Goal: Information Seeking & Learning: Find specific fact

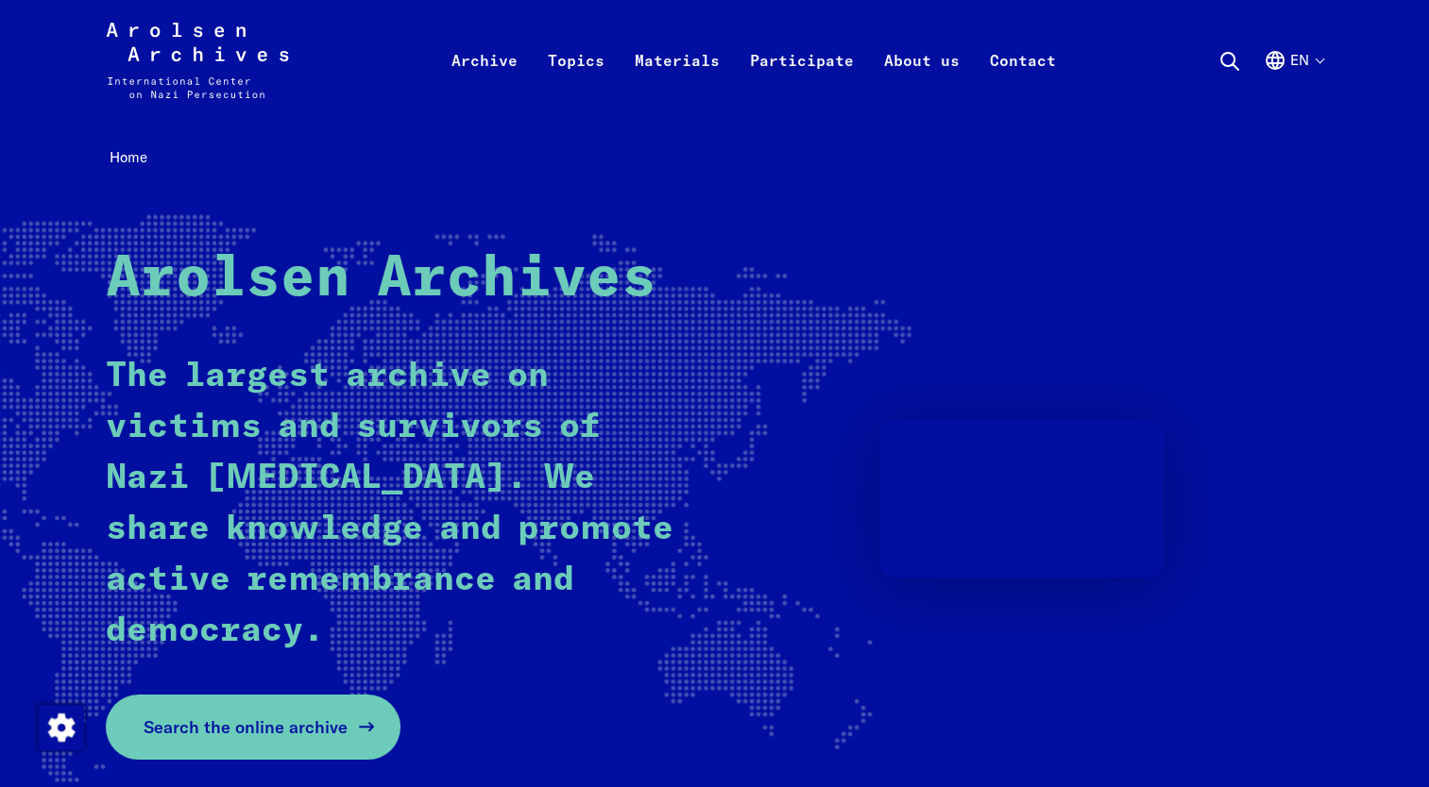
click at [297, 736] on span "Search the online archive" at bounding box center [246, 727] width 204 height 25
click at [245, 729] on span "Search the online archive" at bounding box center [246, 727] width 204 height 25
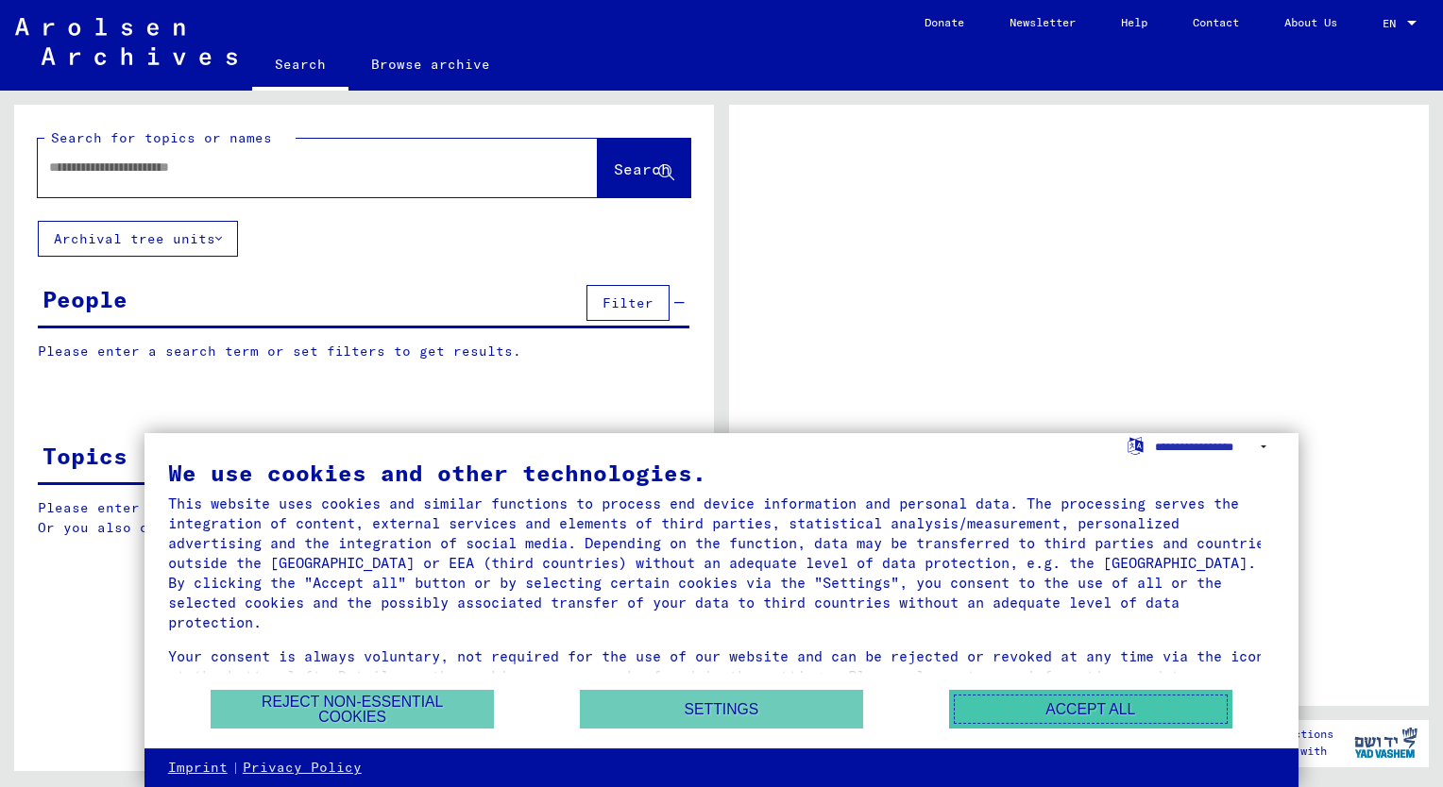
click at [1088, 707] on button "Accept all" at bounding box center [1090, 709] width 283 height 39
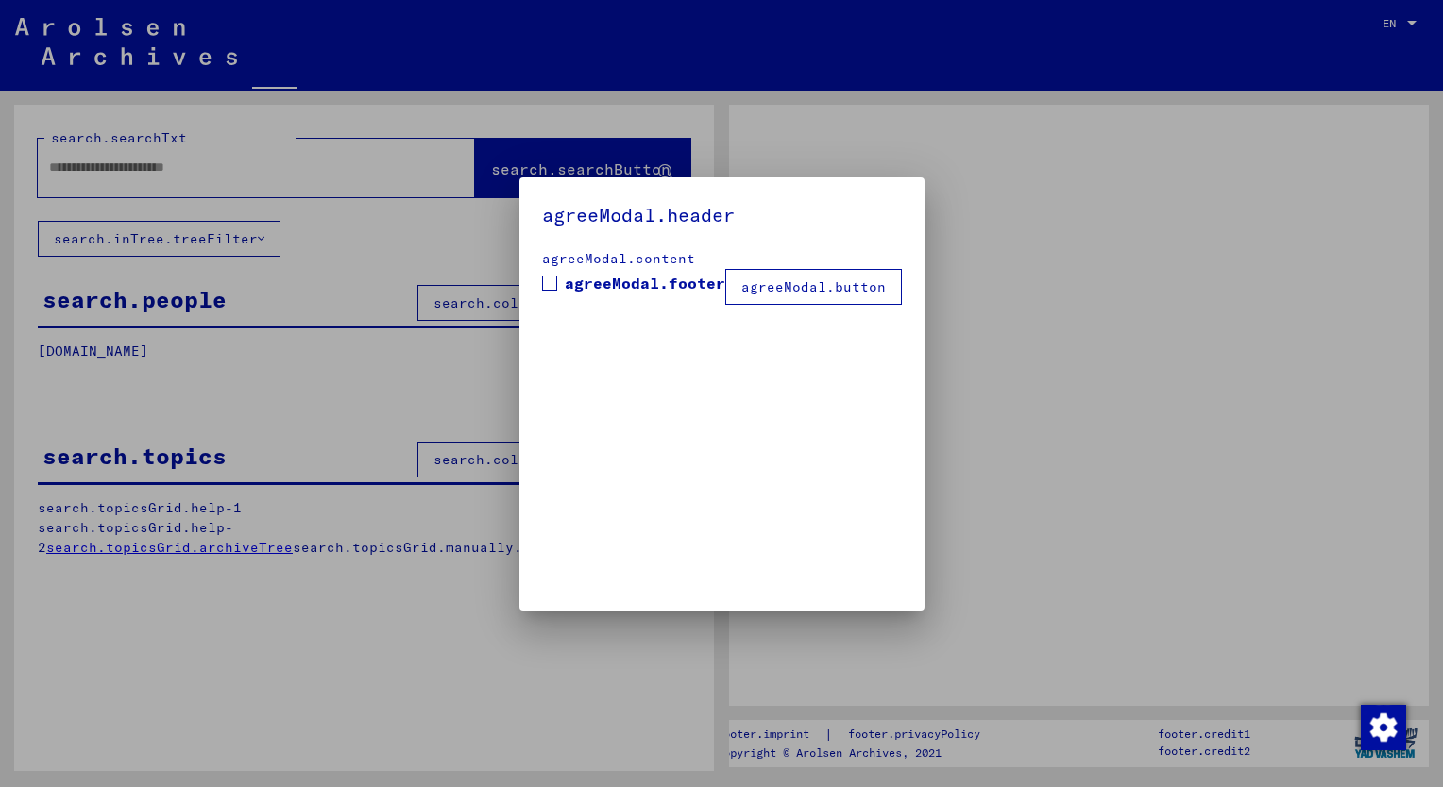
click at [186, 178] on div at bounding box center [721, 393] width 1443 height 787
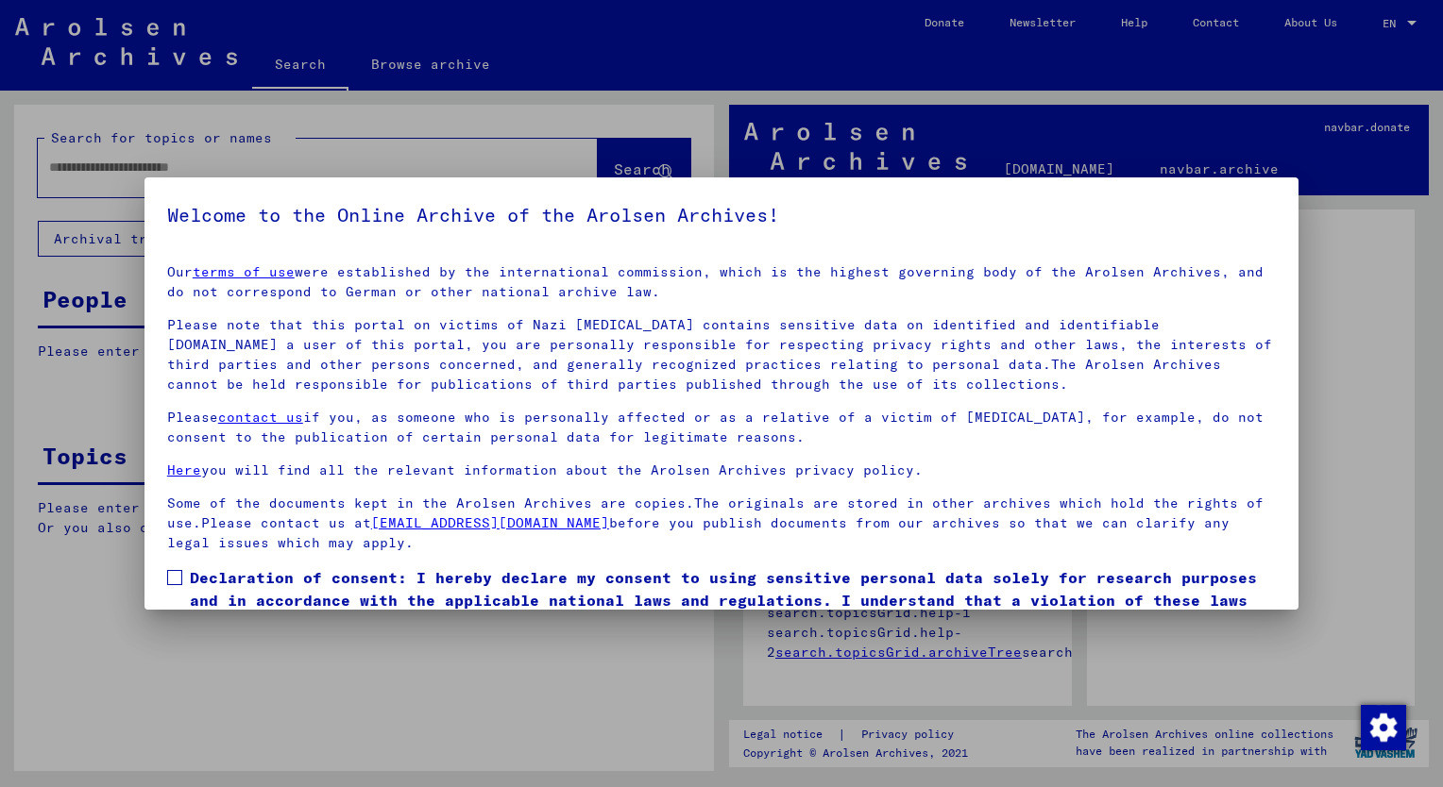
scroll to position [91, 0]
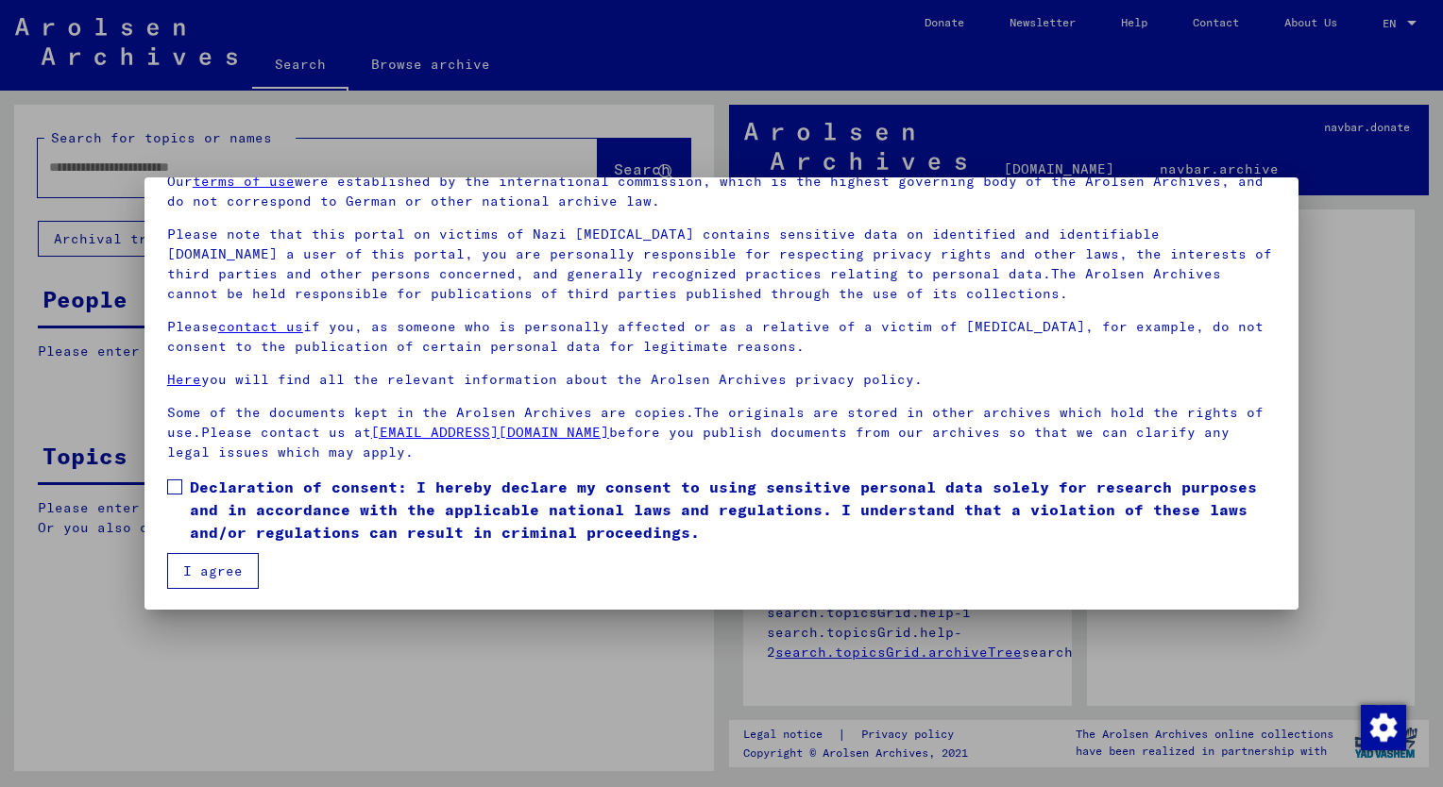
click at [170, 493] on span at bounding box center [174, 487] width 15 height 15
click at [206, 574] on button "I agree" at bounding box center [213, 571] width 92 height 36
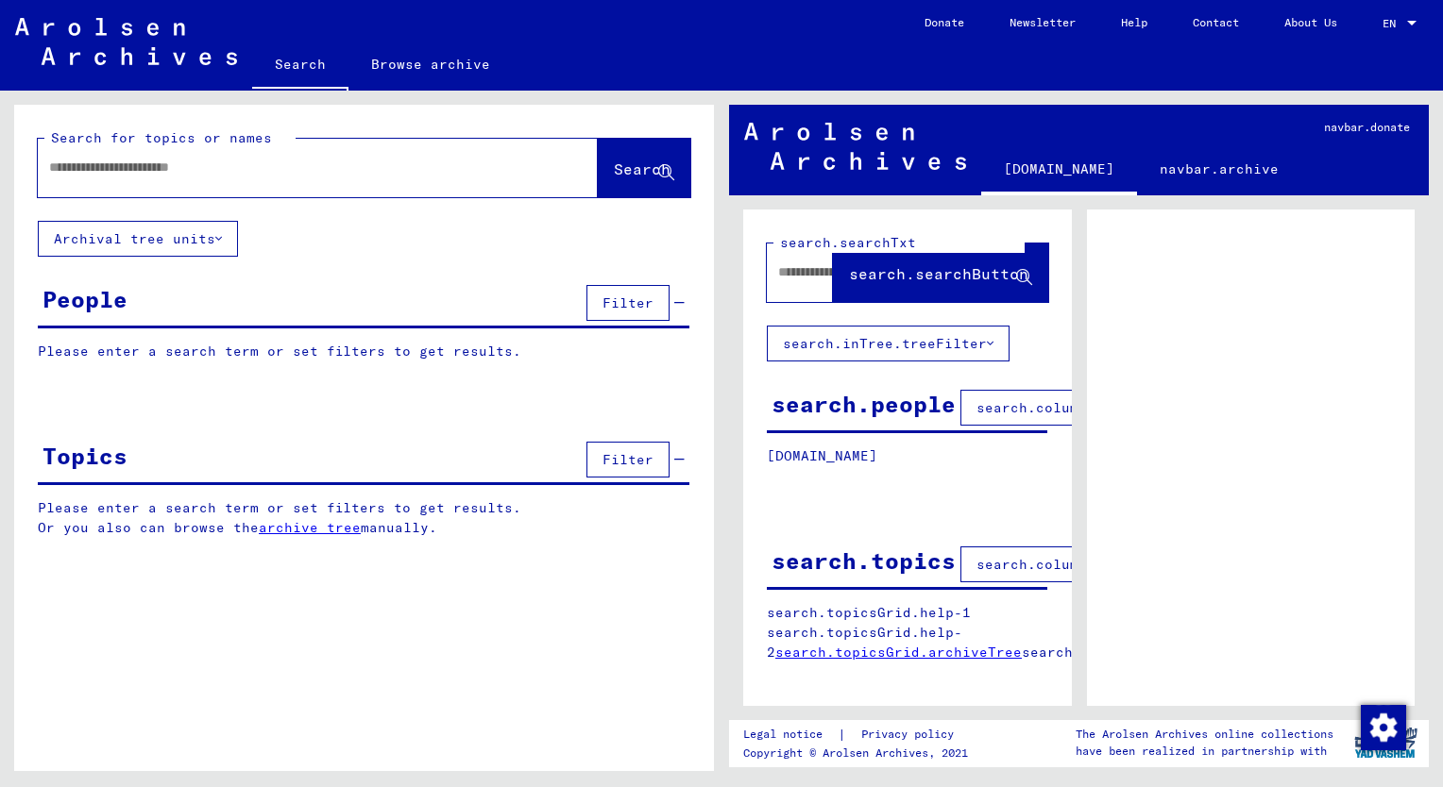
click at [110, 182] on div at bounding box center [295, 167] width 515 height 42
click at [142, 167] on input "text" at bounding box center [300, 168] width 503 height 20
type input "******"
click at [628, 169] on span "Search" at bounding box center [642, 169] width 57 height 19
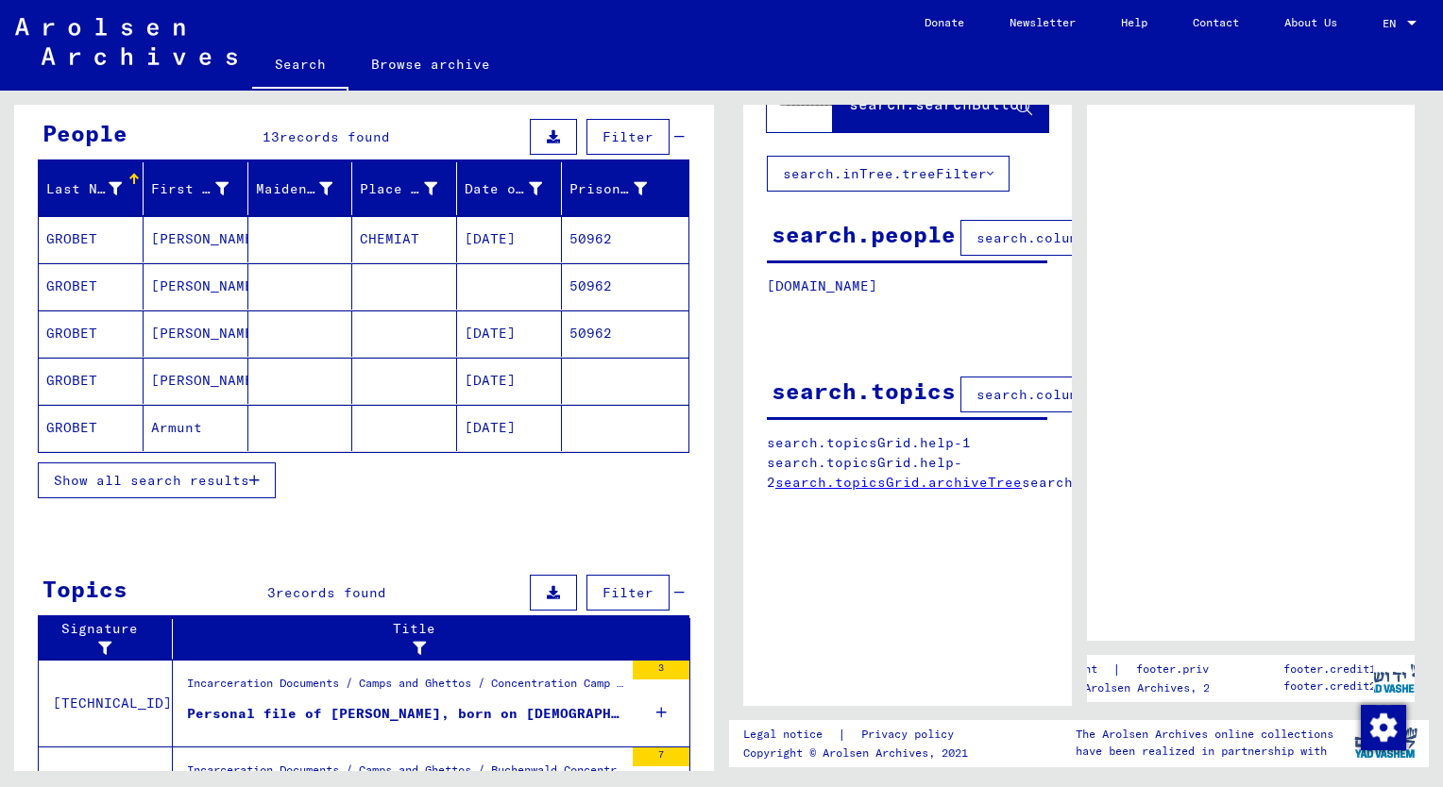
scroll to position [364, 0]
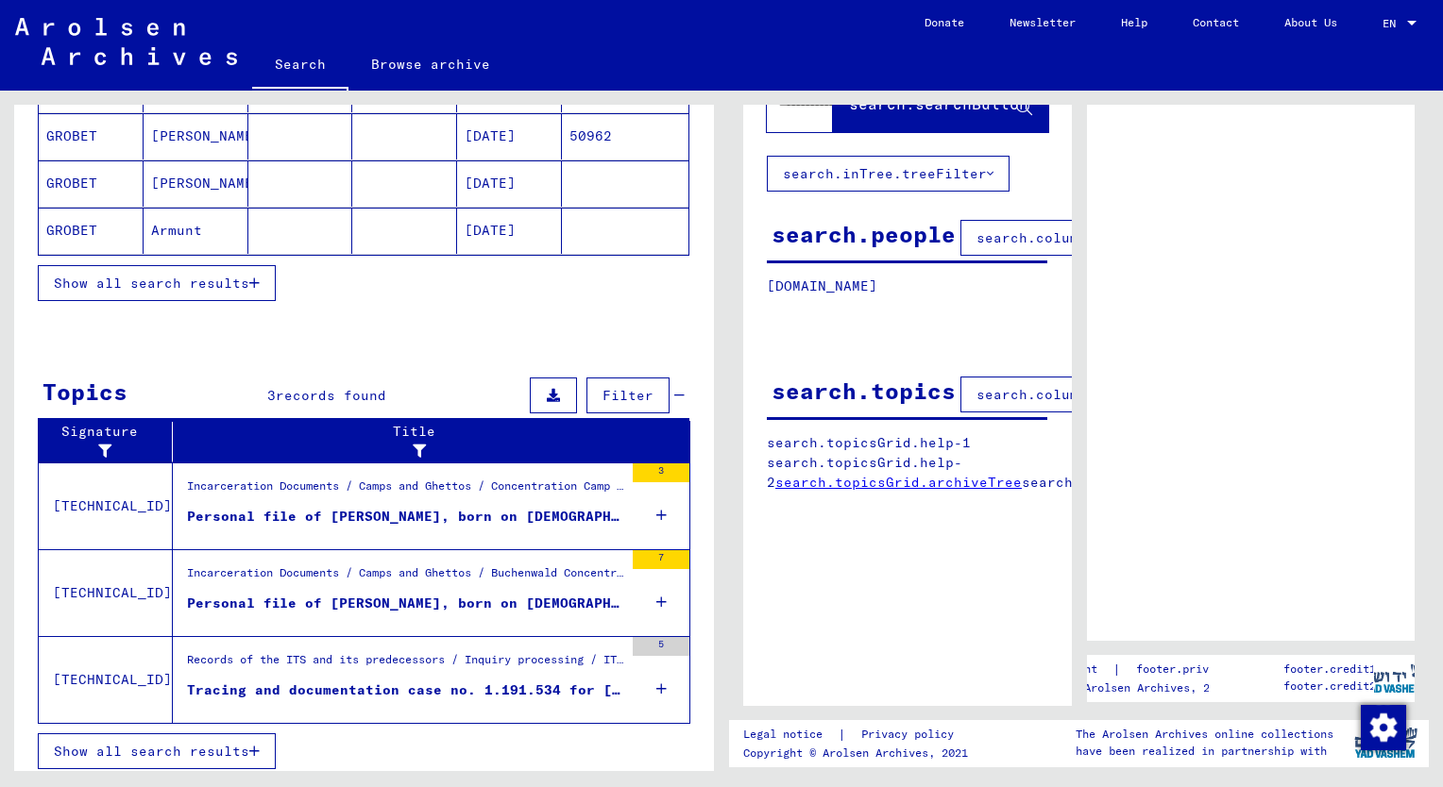
click at [291, 510] on div "Personal file of GROBET, PAUL, born on 17-Jul-1922, born in CHEMIAT" at bounding box center [405, 517] width 436 height 20
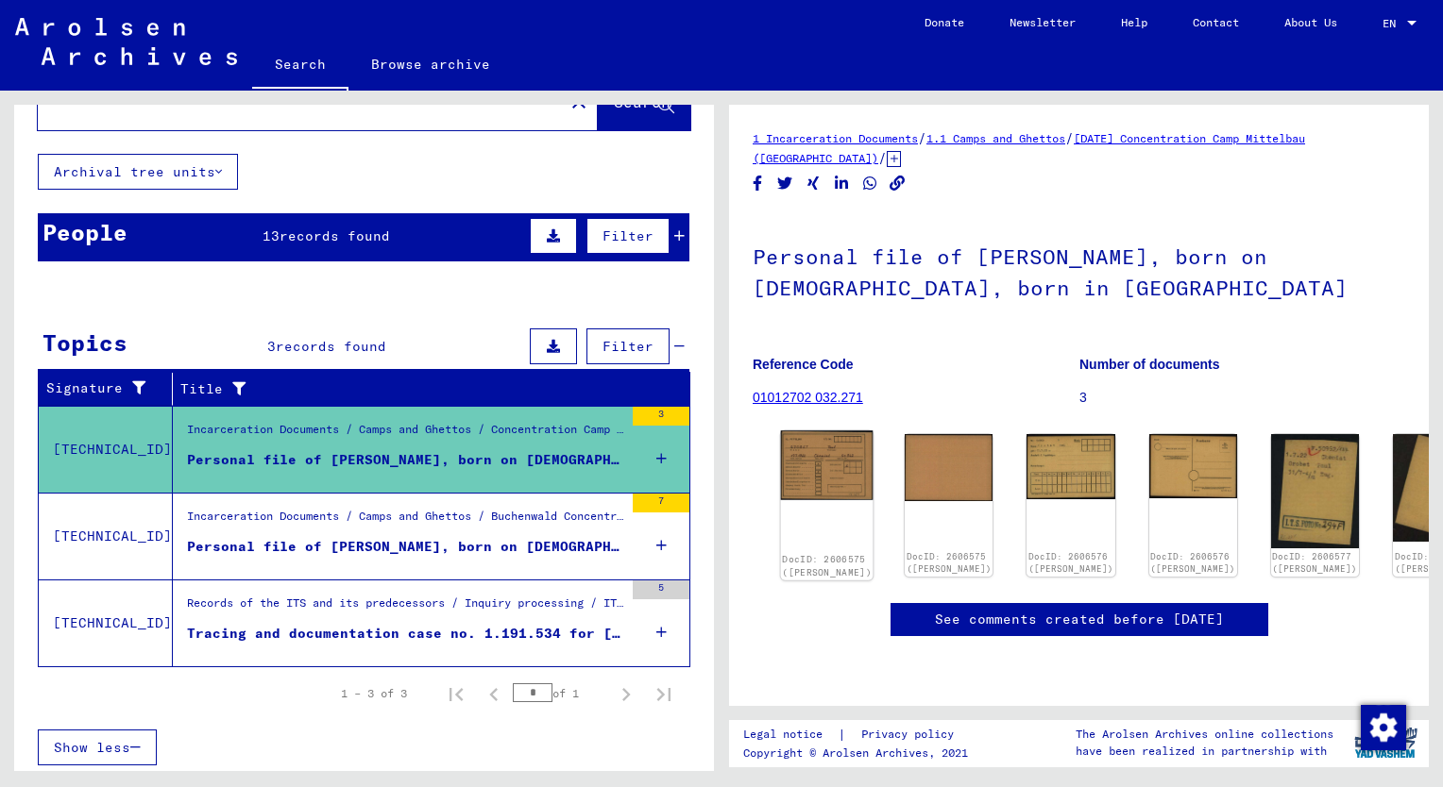
click at [801, 464] on img at bounding box center [827, 466] width 93 height 70
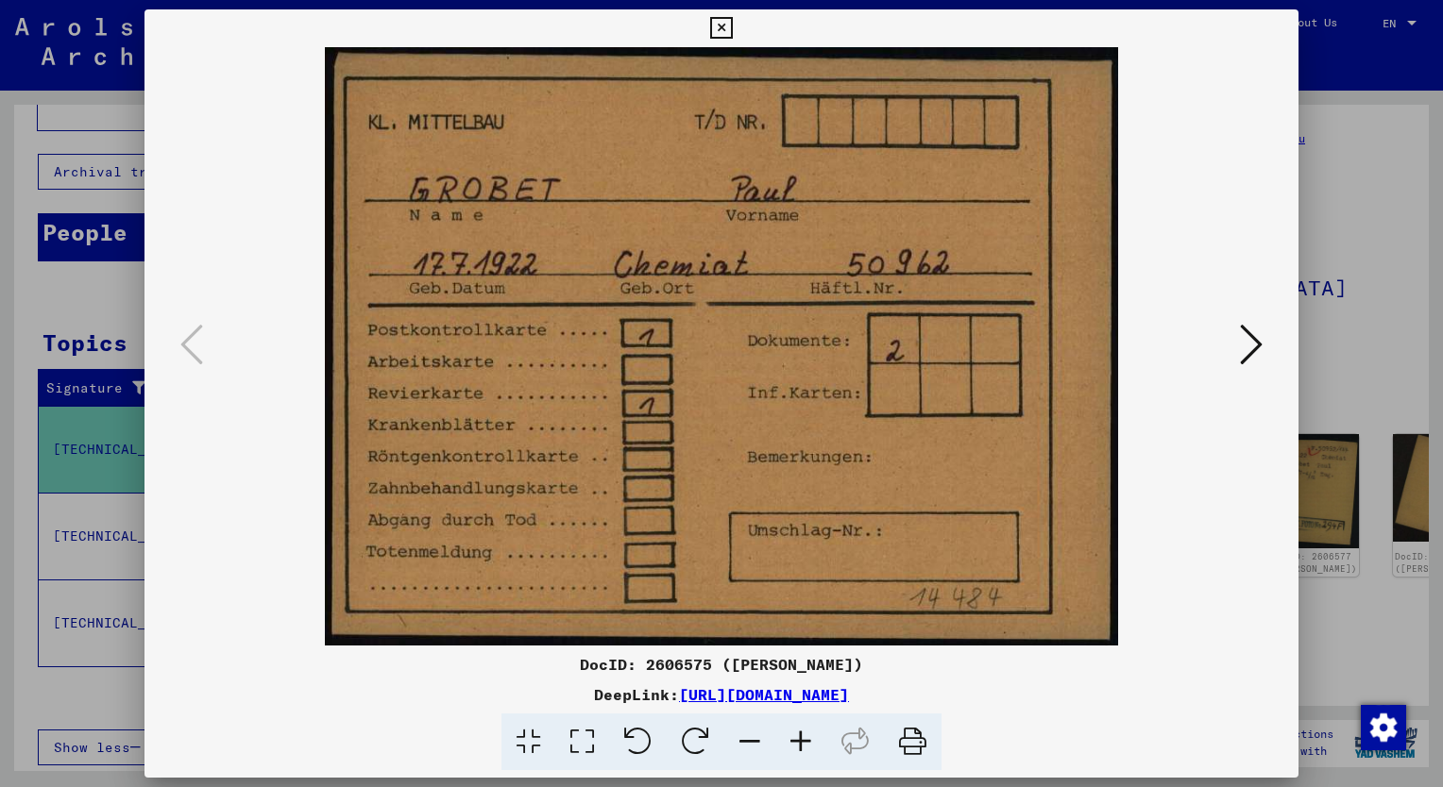
click at [1244, 340] on icon at bounding box center [1251, 344] width 23 height 45
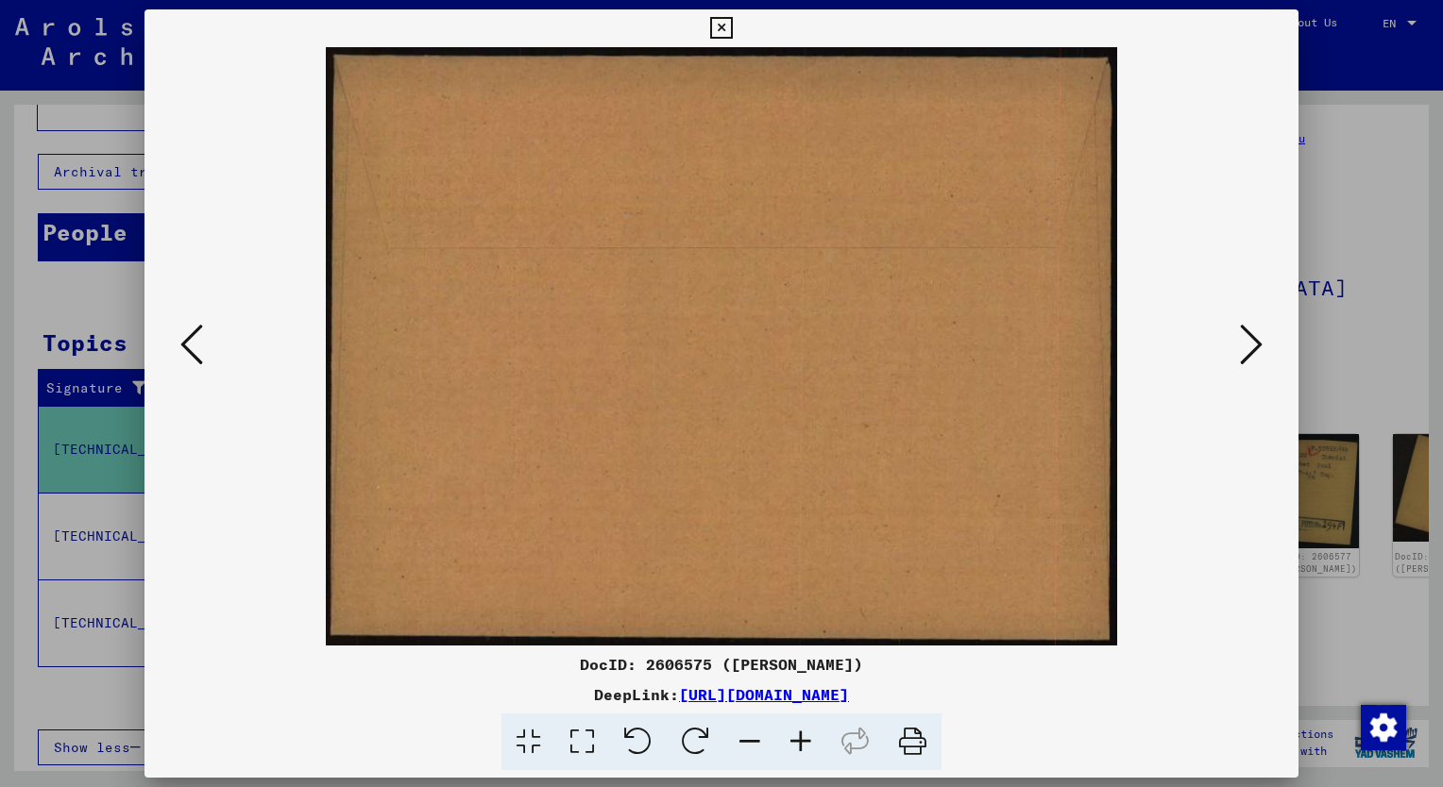
click at [1246, 340] on icon at bounding box center [1251, 344] width 23 height 45
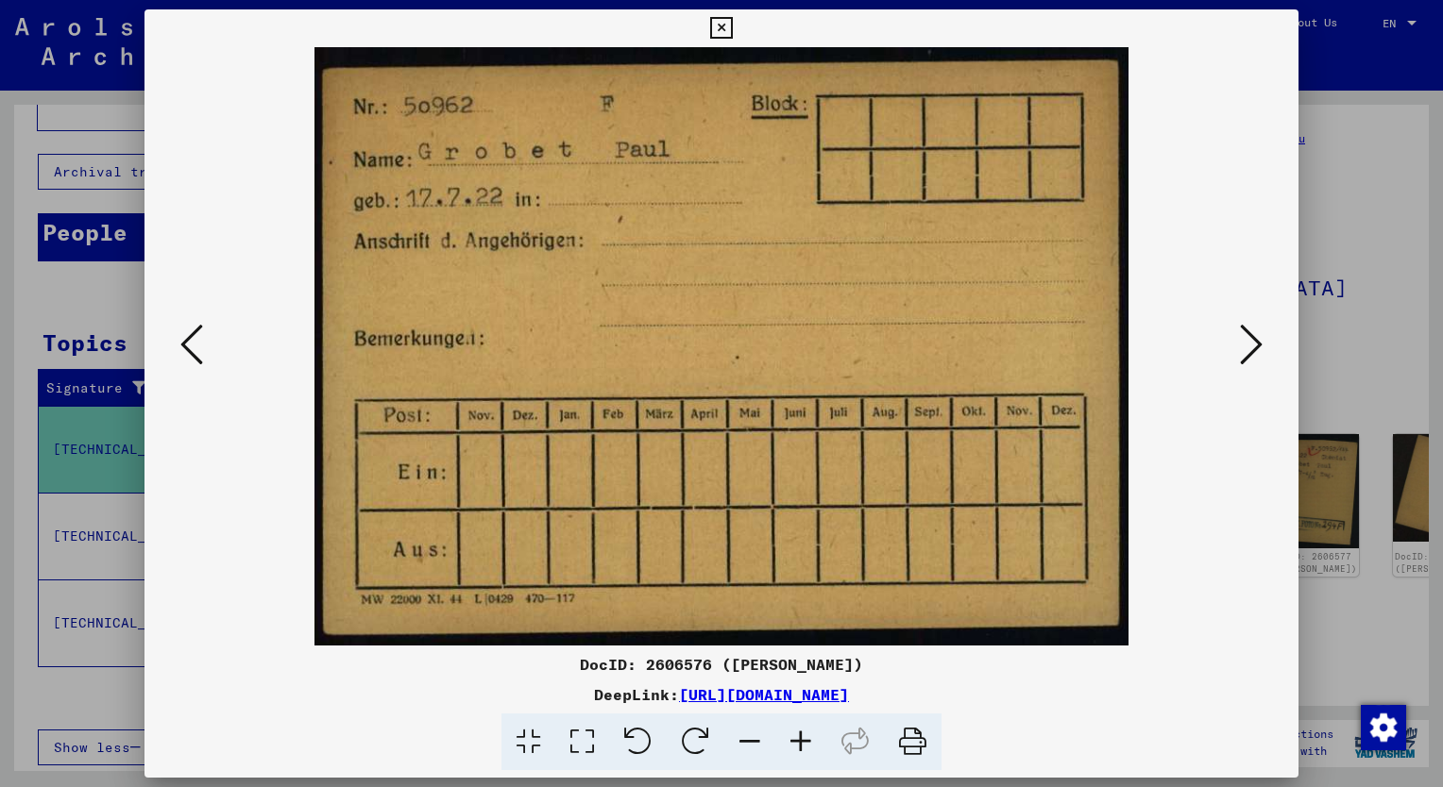
click at [1247, 342] on icon at bounding box center [1251, 344] width 23 height 45
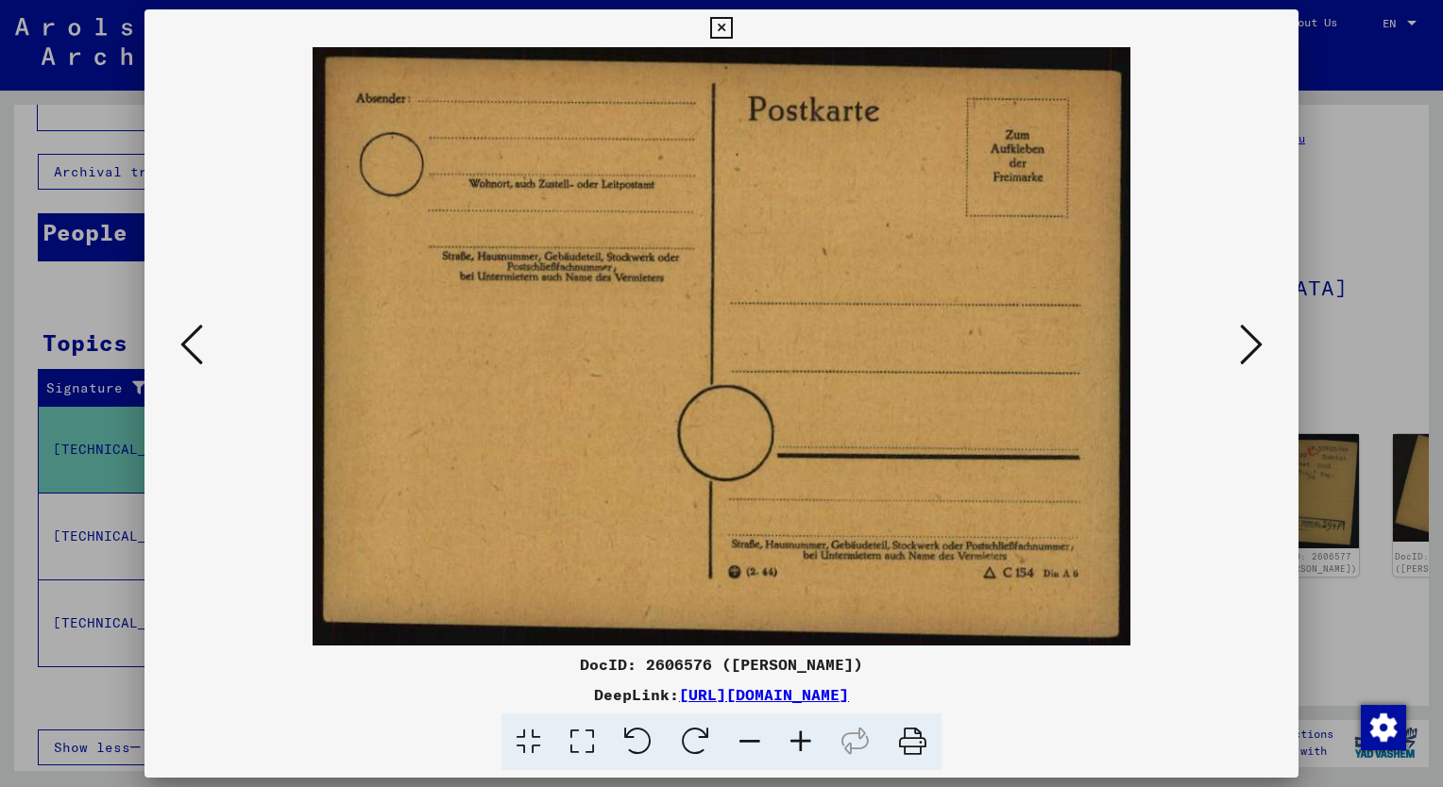
click at [1248, 342] on icon at bounding box center [1251, 344] width 23 height 45
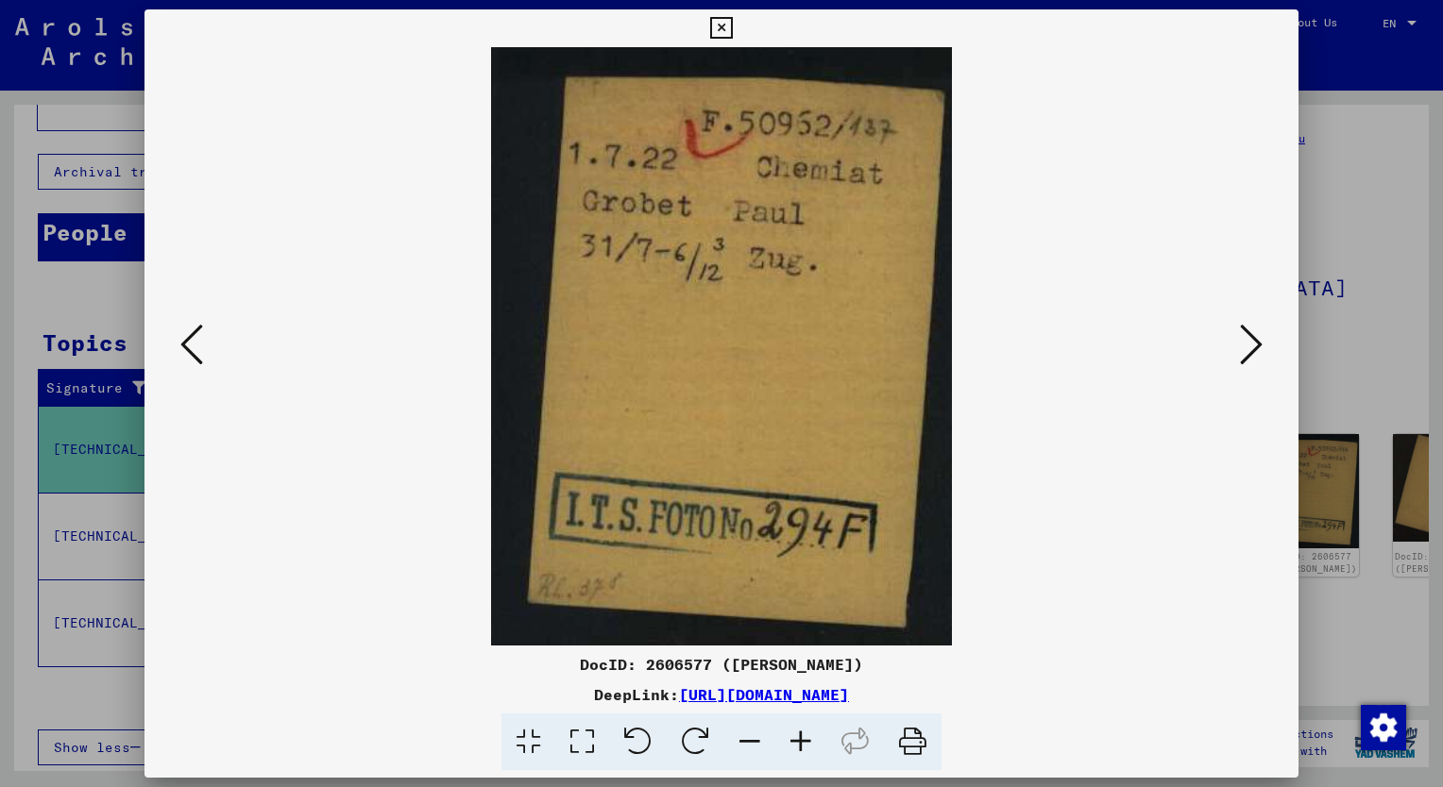
click at [1246, 342] on icon at bounding box center [1251, 344] width 23 height 45
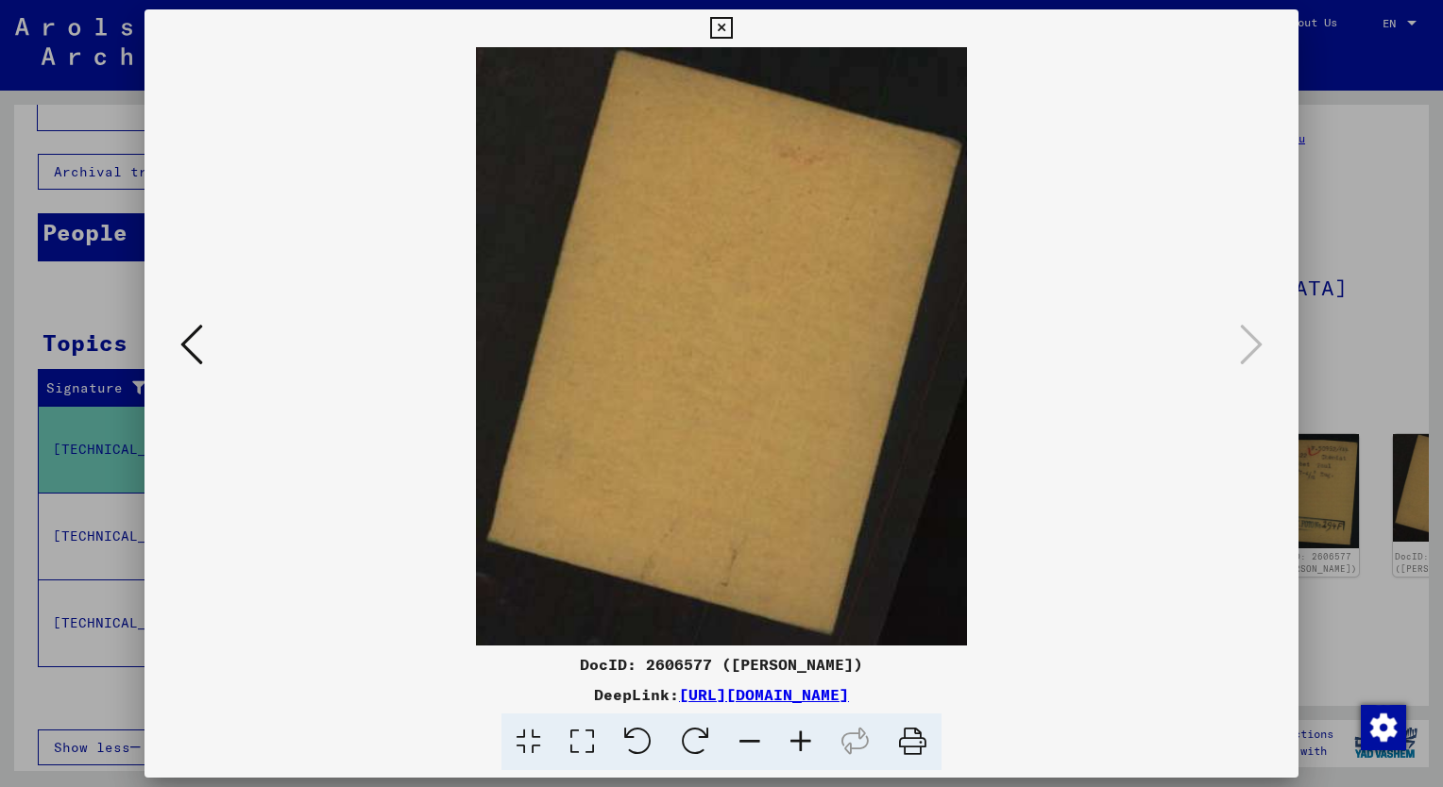
click at [721, 22] on icon at bounding box center [721, 28] width 22 height 23
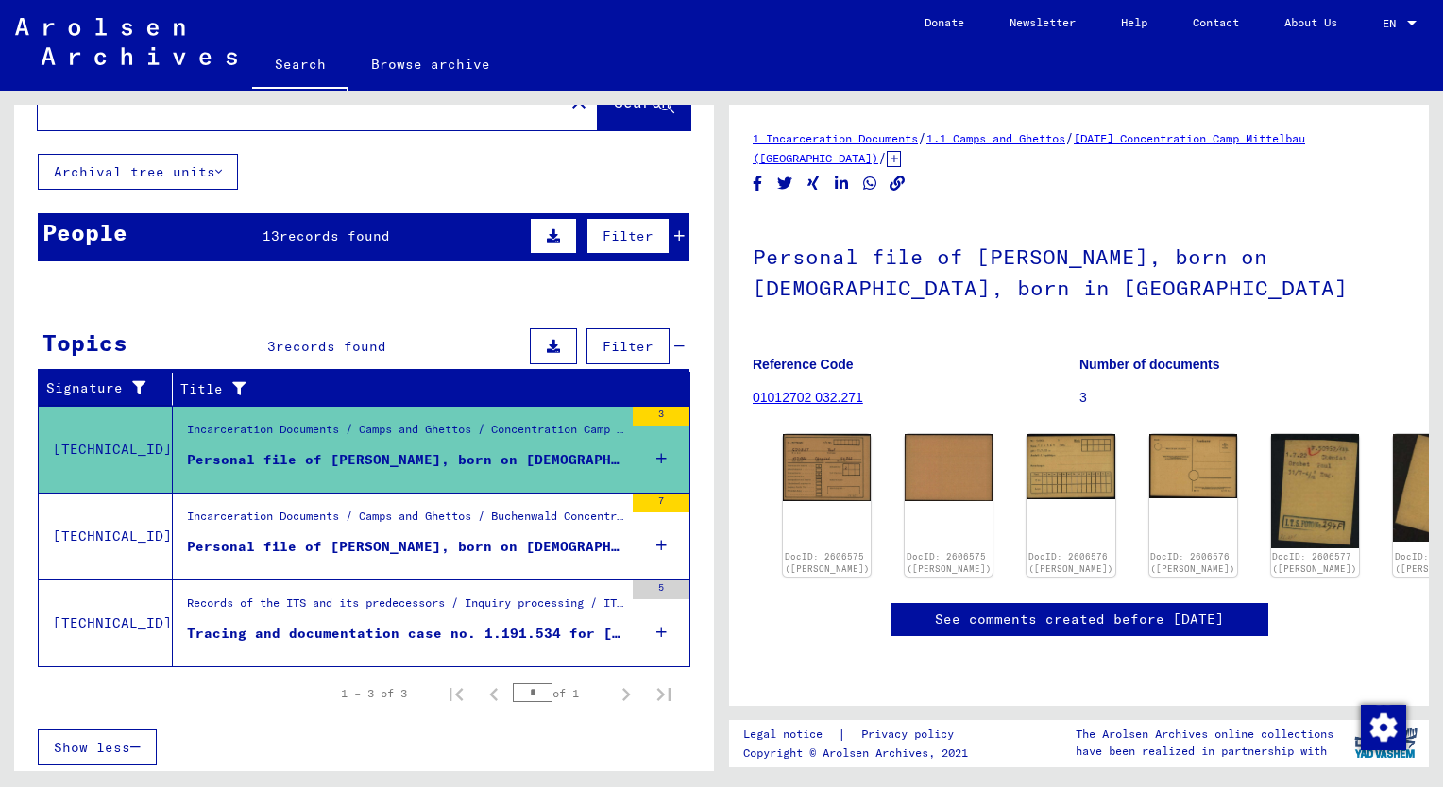
scroll to position [589, 0]
click at [419, 546] on div "Personal file of GROBET, PAUL, born on 1-Jul-1922" at bounding box center [405, 547] width 436 height 20
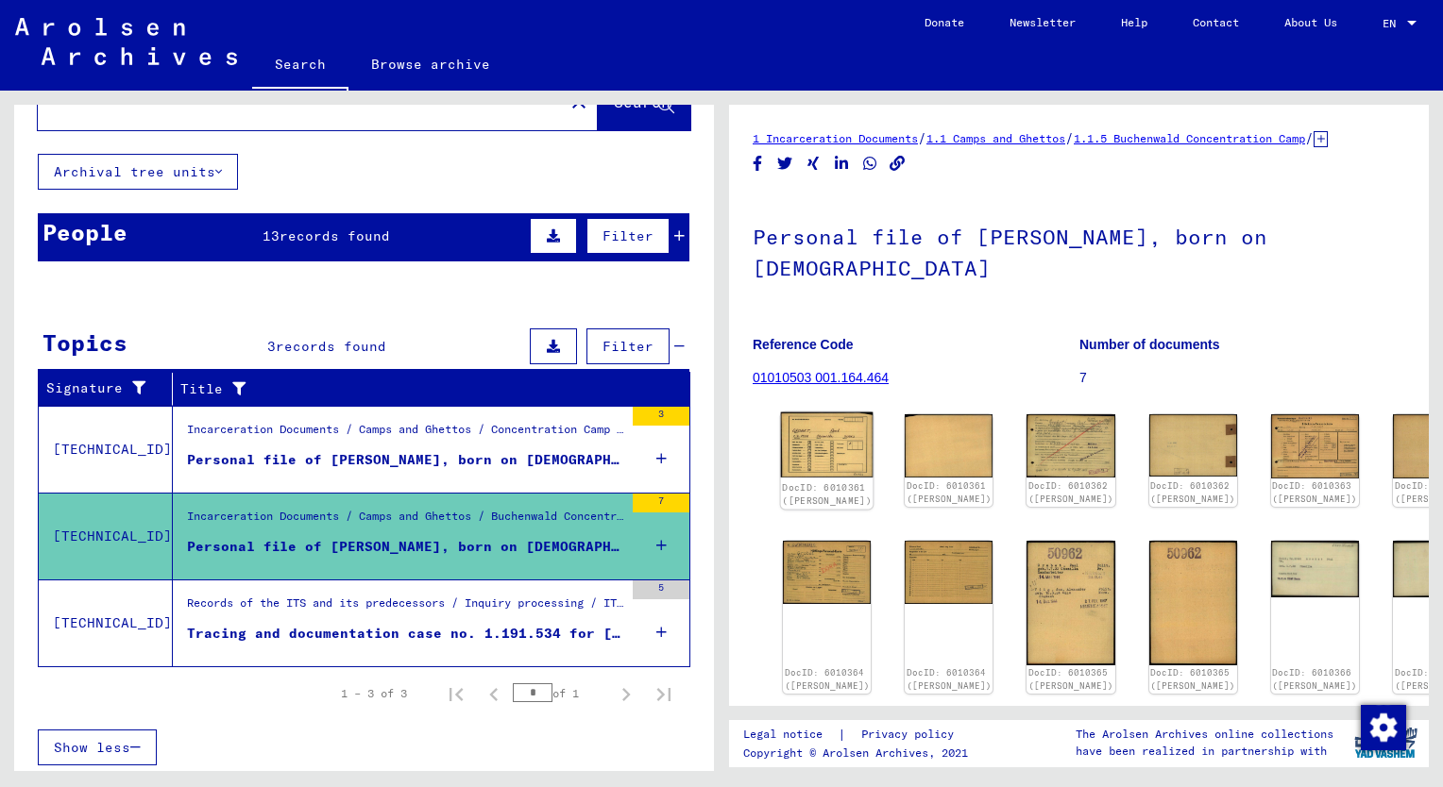
click at [809, 419] on img at bounding box center [827, 446] width 93 height 66
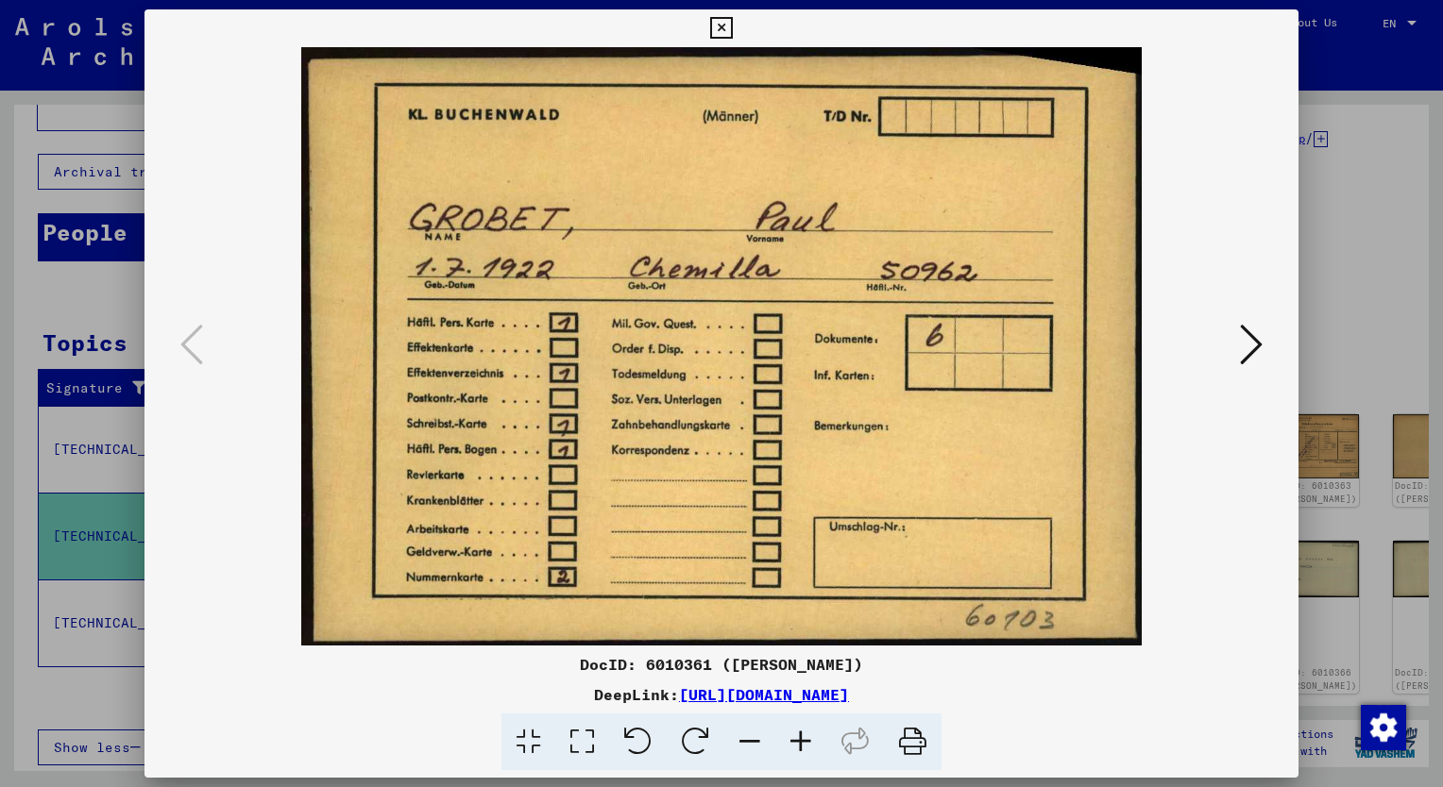
click at [1254, 339] on icon at bounding box center [1251, 344] width 23 height 45
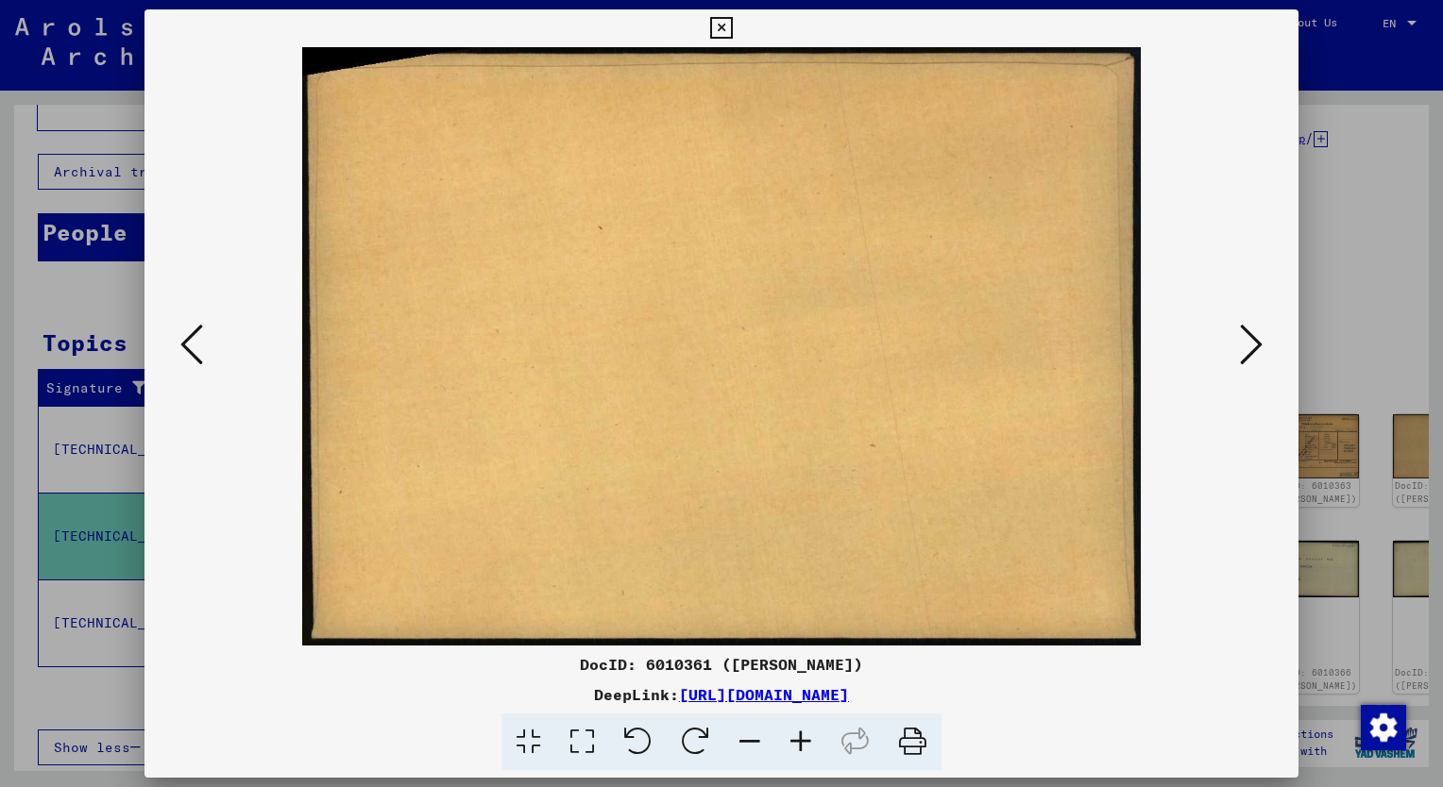
click at [1254, 339] on icon at bounding box center [1251, 344] width 23 height 45
